Goal: Information Seeking & Learning: Learn about a topic

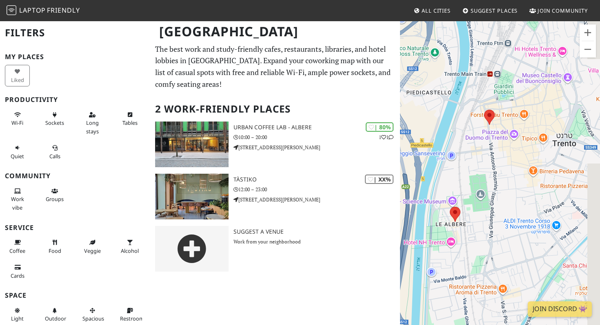
drag, startPoint x: 498, startPoint y: 164, endPoint x: 462, endPoint y: 165, distance: 35.9
click at [462, 165] on div at bounding box center [500, 182] width 200 height 325
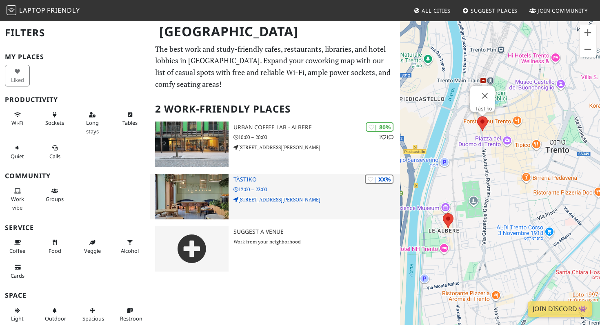
click at [198, 194] on img at bounding box center [191, 197] width 73 height 46
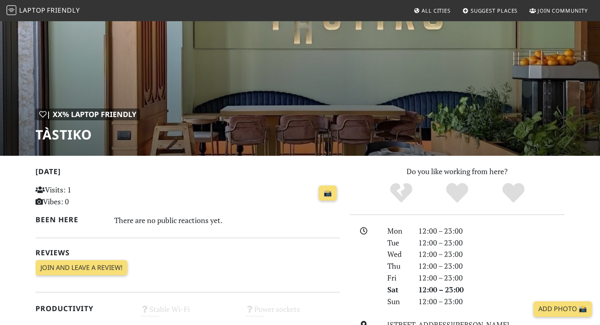
scroll to position [17, 0]
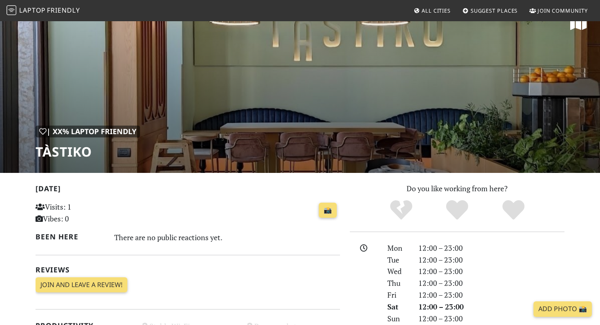
click at [72, 154] on h1 "Tàstiko" at bounding box center [87, 152] width 104 height 16
copy h1 "Tàstiko"
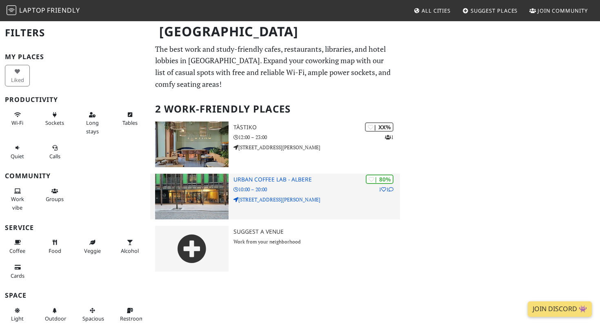
click at [293, 182] on h3 "Urban Coffee Lab - Albere" at bounding box center [316, 179] width 166 height 7
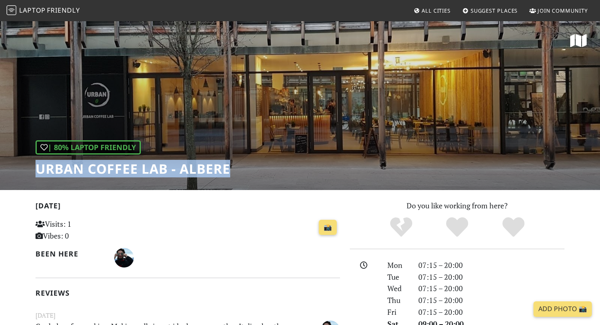
click at [30, 171] on div "| 80% Laptop Friendly Urban Coffee Lab - Albere" at bounding box center [300, 105] width 600 height 170
copy h1 "Urban Coffee Lab - Albere"
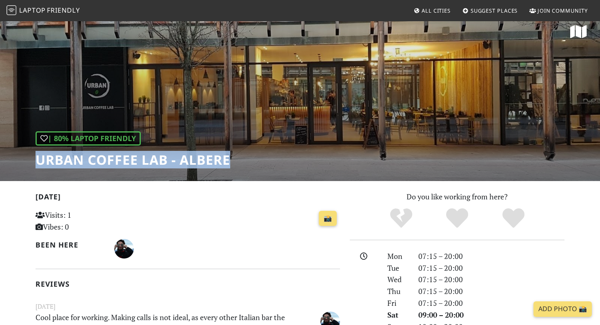
scroll to position [8, 0]
